Goal: Task Accomplishment & Management: Use online tool/utility

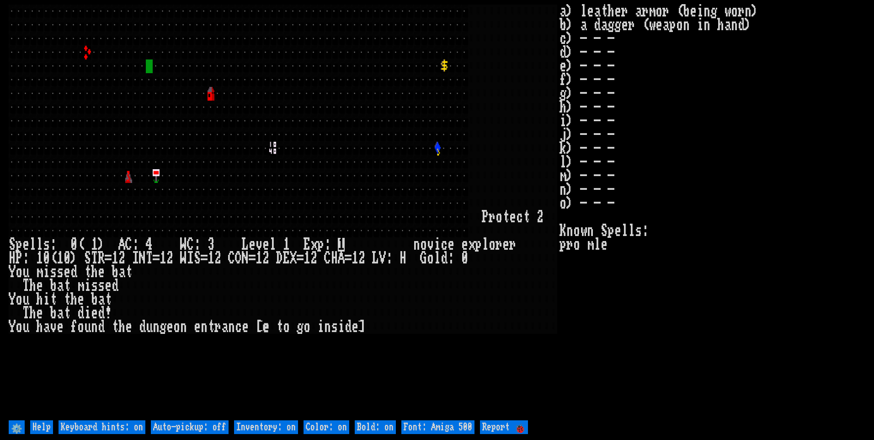
click at [205, 420] on off "Auto-pickup: off" at bounding box center [190, 427] width 78 height 14
type off "Auto-pickup: on"
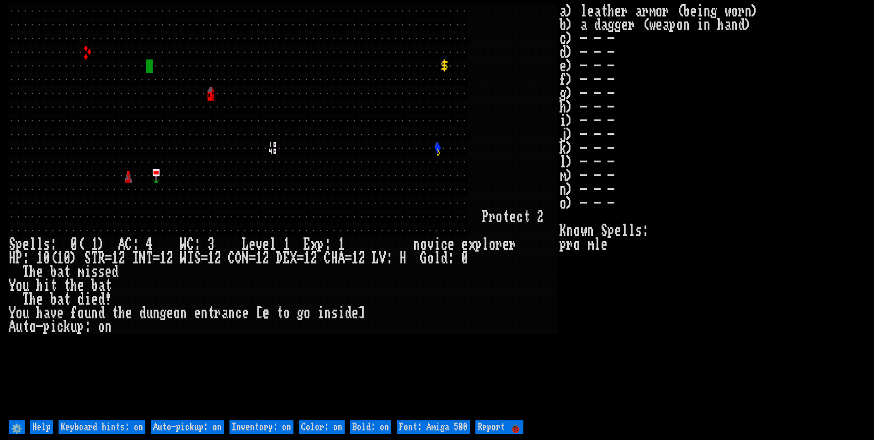
click at [244, 424] on on "Inventory: on" at bounding box center [261, 427] width 64 height 14
type on "Inventory: off"
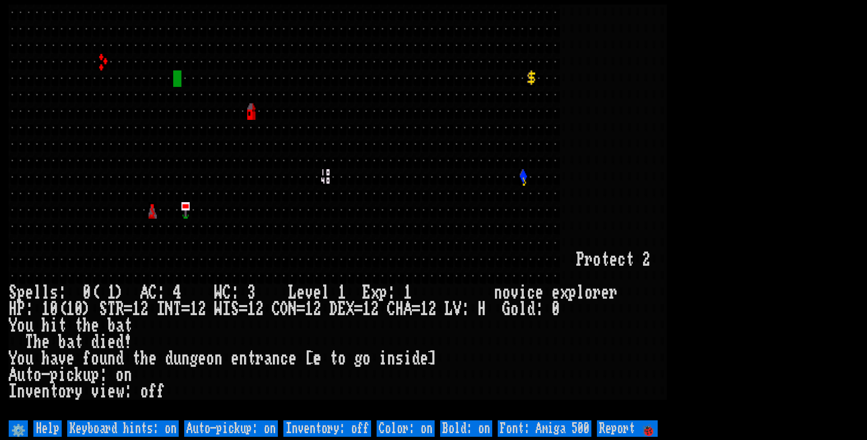
click at [584, 427] on 500 "Font: Amiga 500" at bounding box center [545, 428] width 94 height 16
type 500 "Font: Amiga 1200"
